Goal: Find specific page/section: Find specific page/section

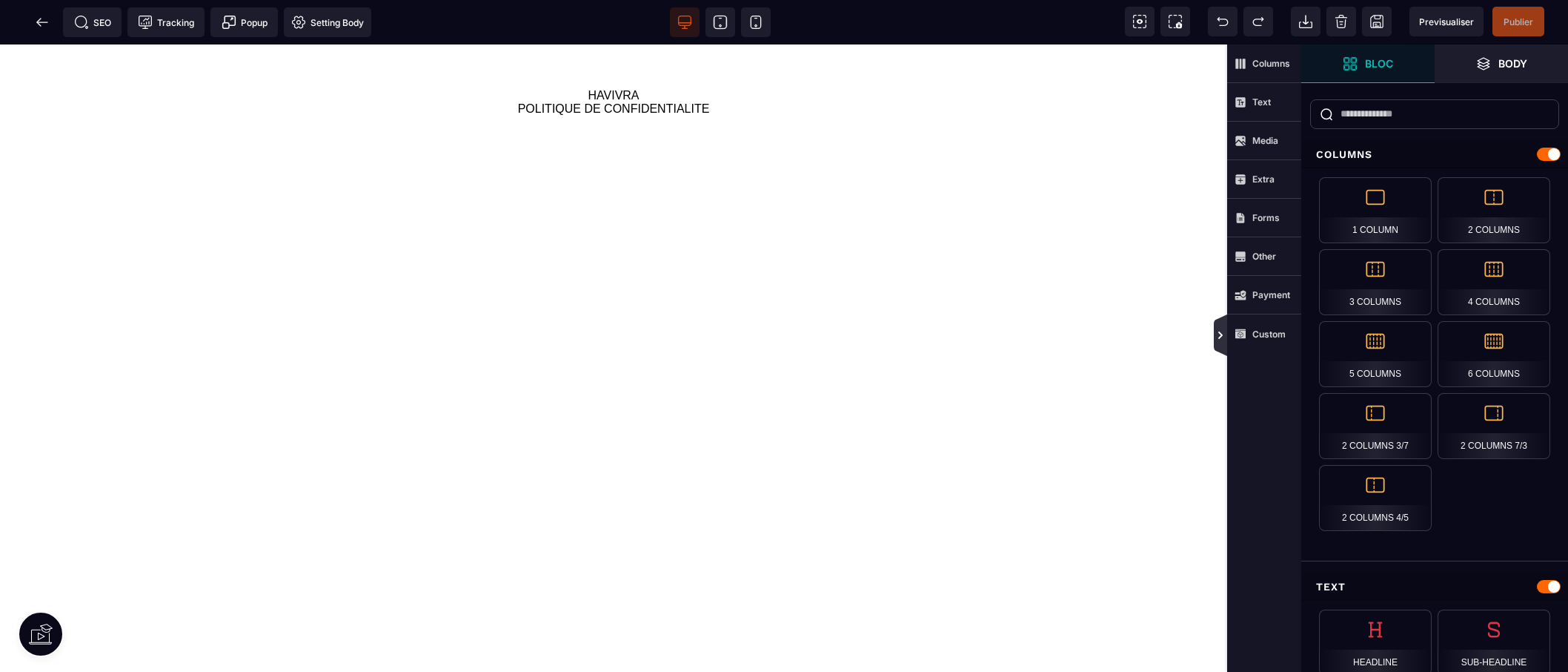
click at [1221, 332] on icon at bounding box center [1221, 335] width 12 height 12
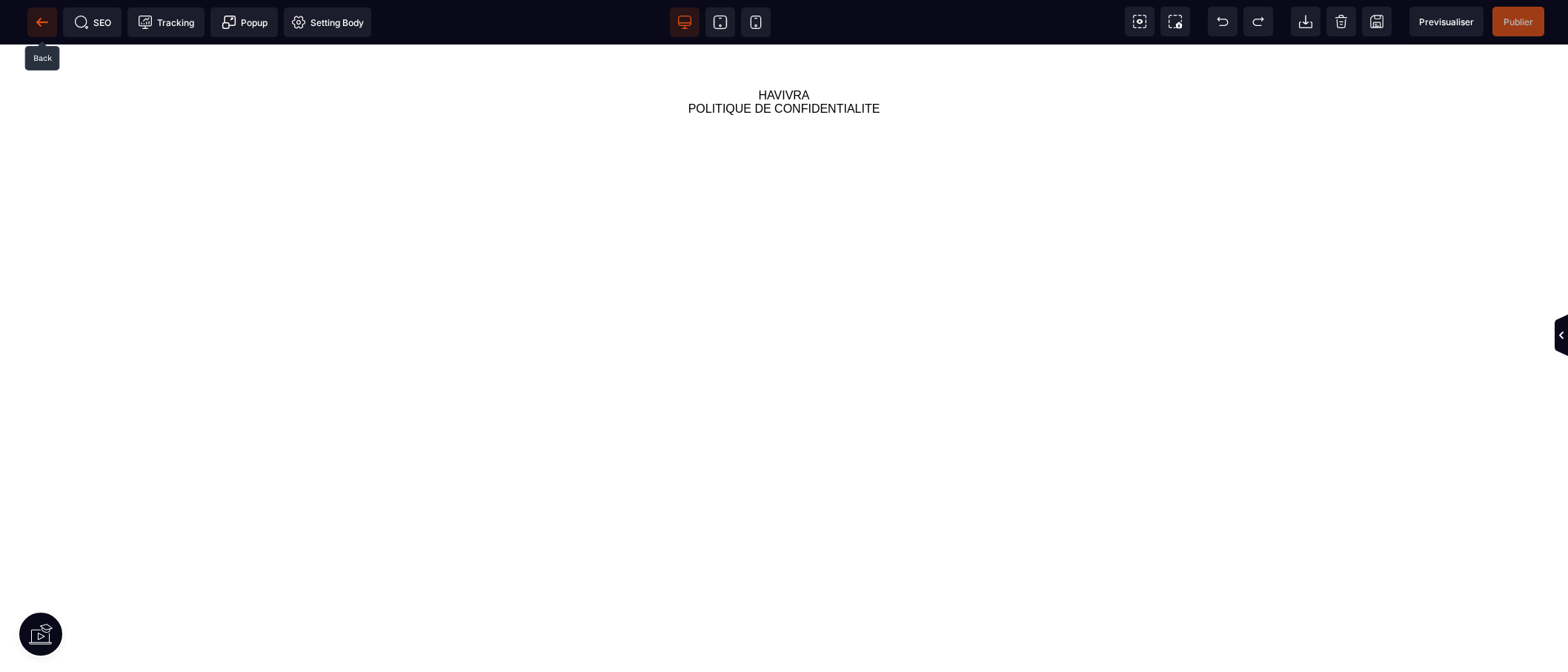
click at [43, 25] on icon at bounding box center [43, 22] width 15 height 15
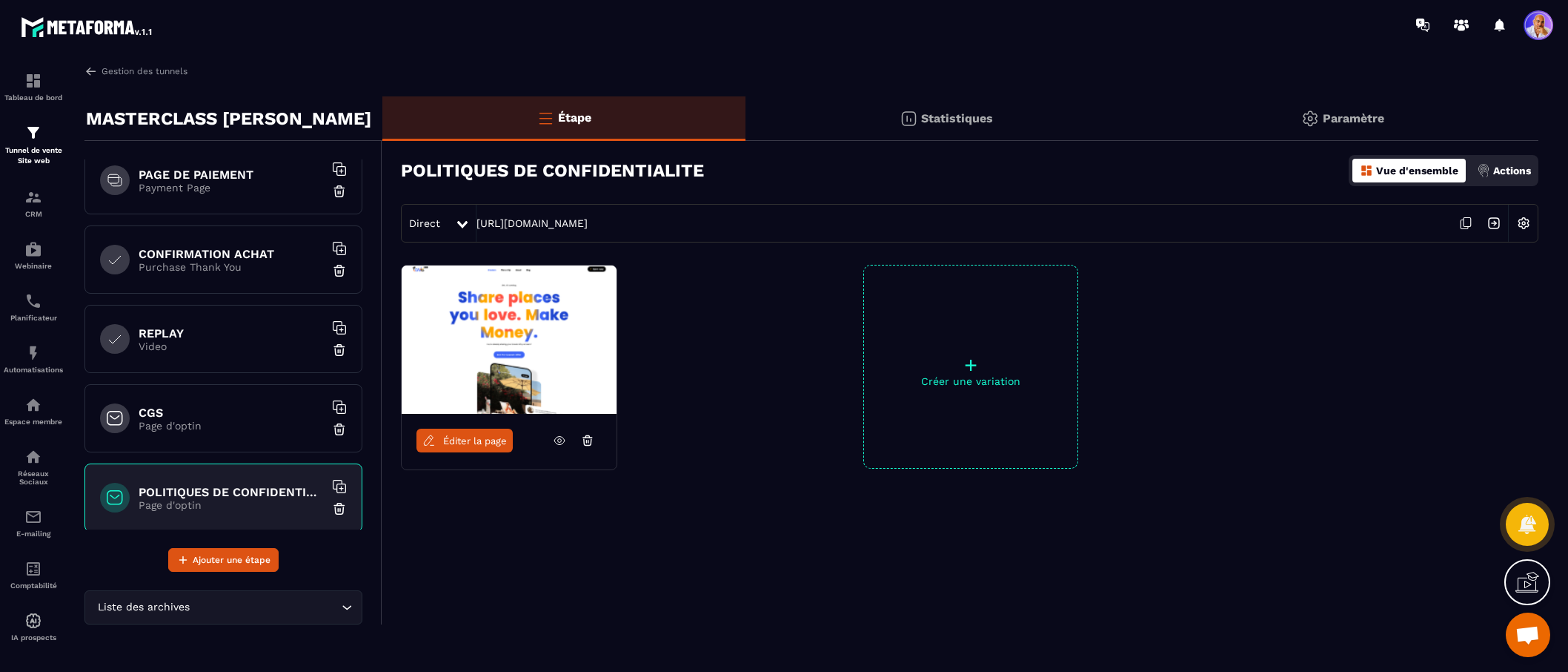
scroll to position [582, 0]
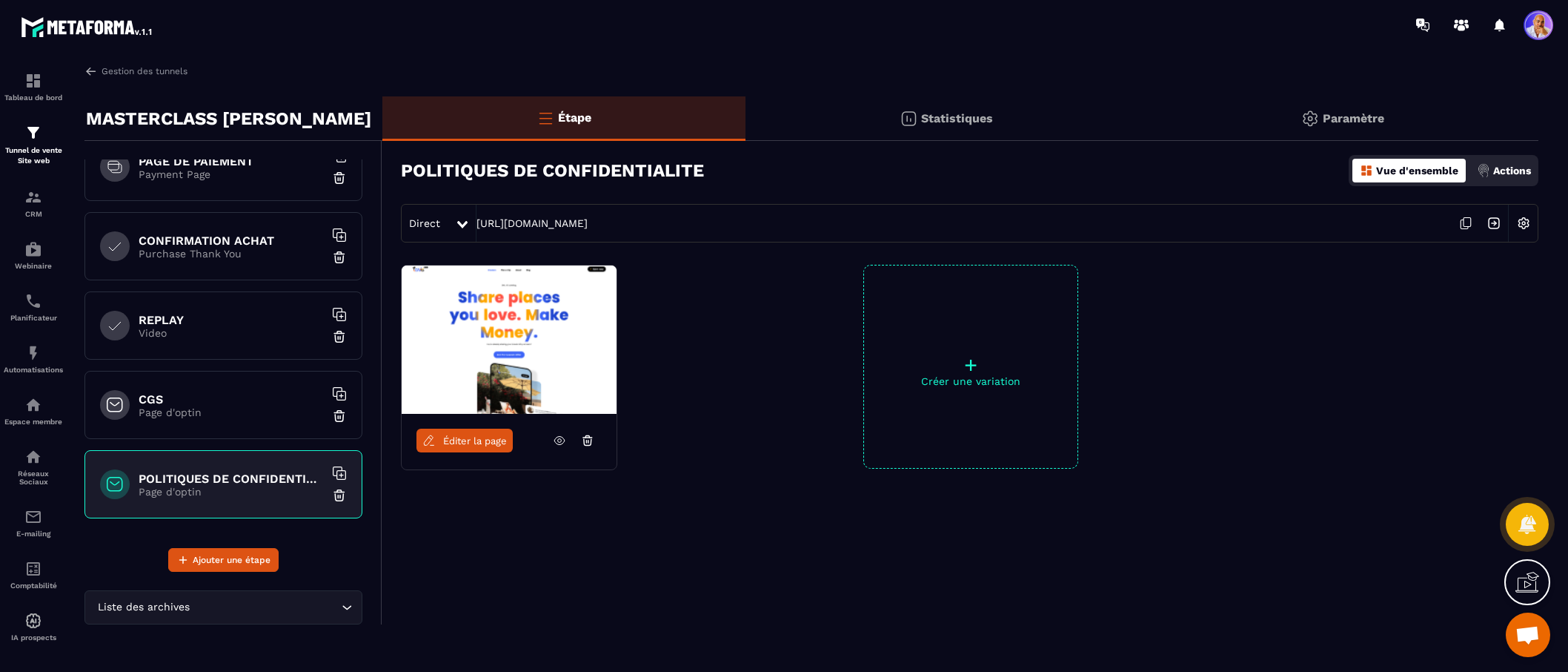
click at [234, 397] on h6 "CGS" at bounding box center [231, 399] width 185 height 14
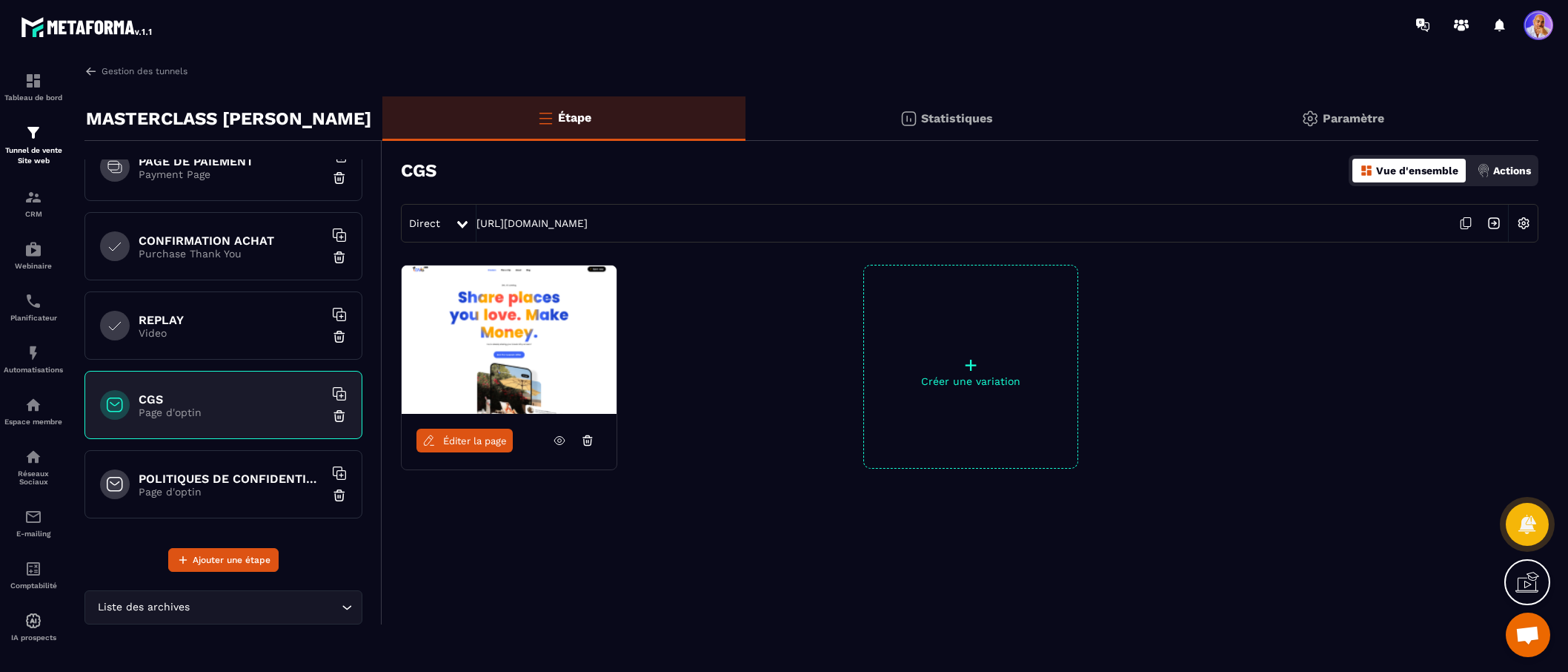
click at [476, 437] on span "Éditer la page" at bounding box center [474, 440] width 63 height 11
